Goal: Task Accomplishment & Management: Manage account settings

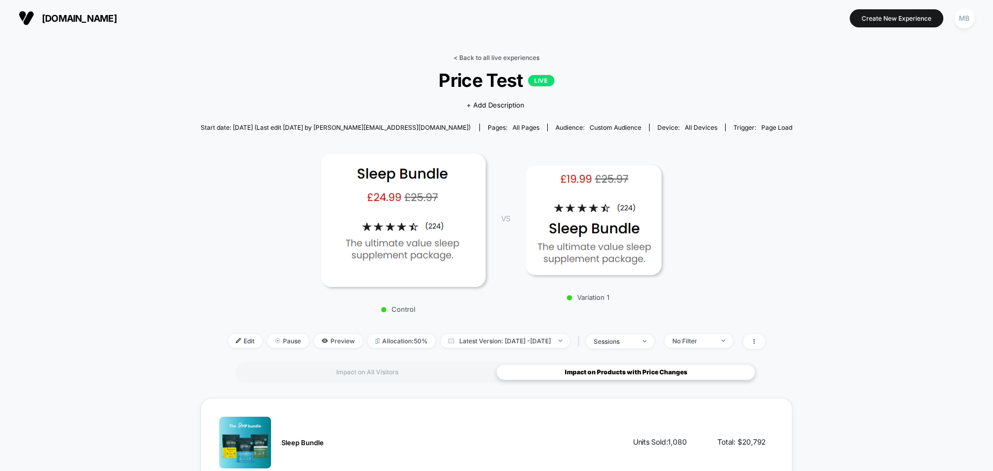
click at [481, 58] on link "< Back to all live experiences" at bounding box center [496, 58] width 86 height 8
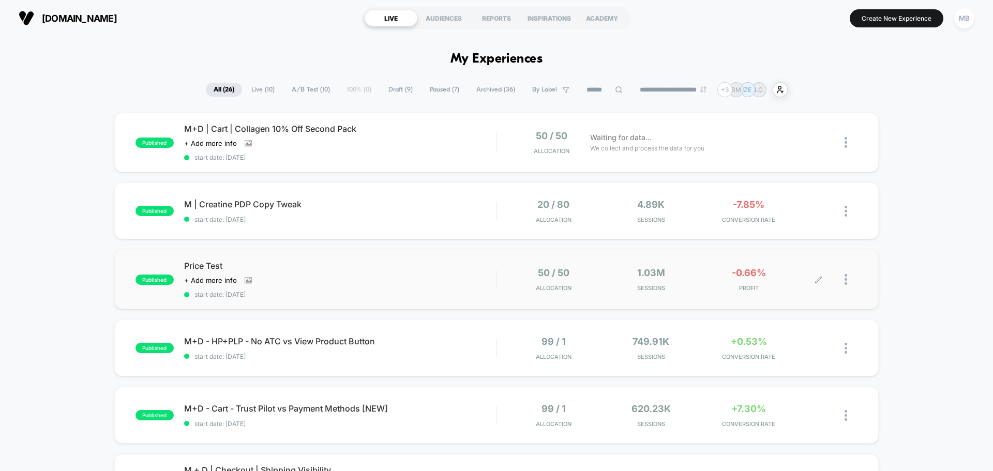
click at [824, 279] on div at bounding box center [837, 279] width 39 height 24
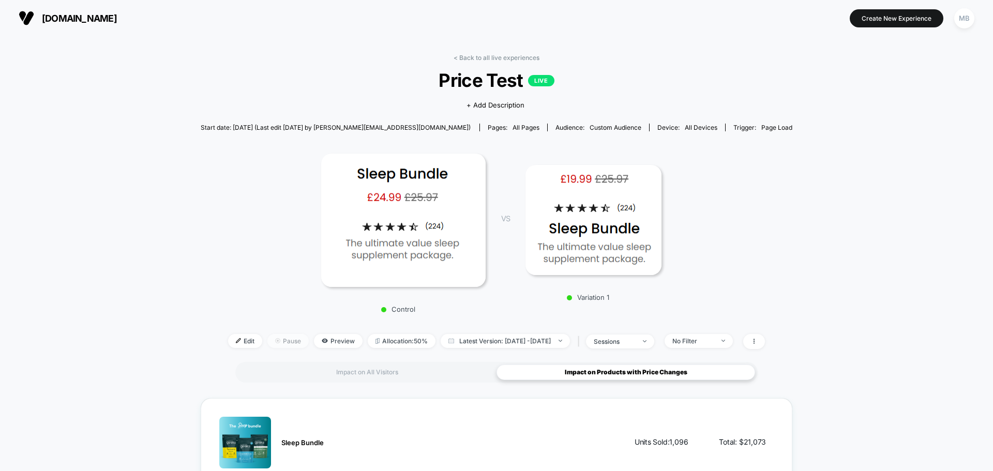
click at [267, 339] on span "Pause" at bounding box center [287, 341] width 41 height 14
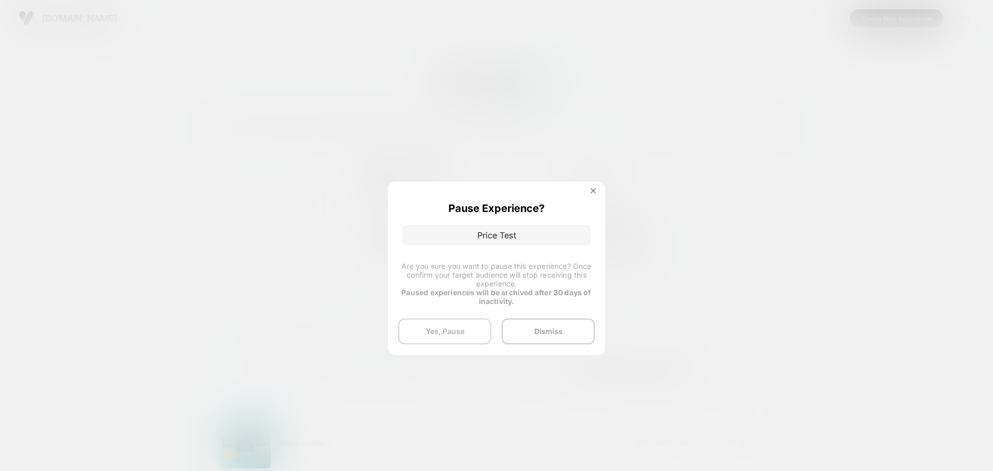
click at [464, 330] on button "Yes, Pause" at bounding box center [444, 331] width 93 height 26
